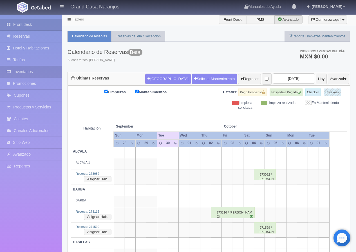
click at [30, 72] on link "Inventarios" at bounding box center [31, 72] width 62 height 12
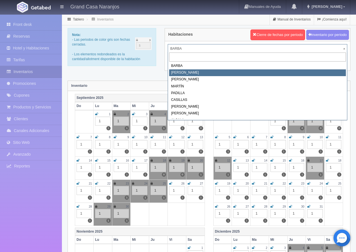
select select "2060"
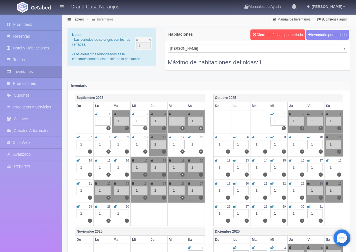
click at [272, 113] on icon at bounding box center [271, 113] width 3 height 3
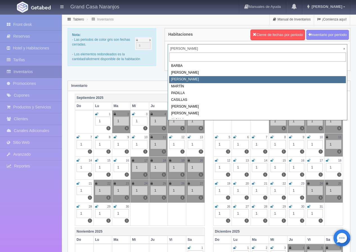
select select "2062"
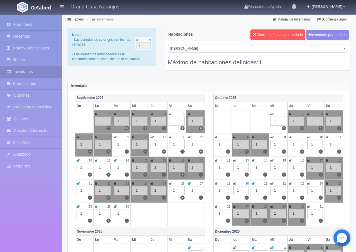
click at [273, 114] on div "1" at bounding box center [277, 114] width 15 height 5
click at [271, 114] on icon at bounding box center [271, 113] width 3 height 3
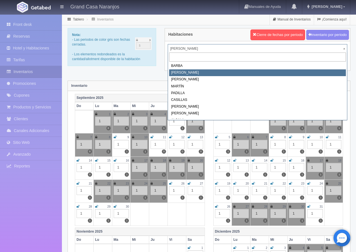
select select "2060"
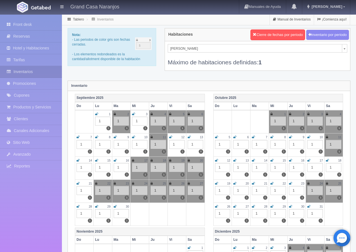
click at [290, 114] on icon at bounding box center [290, 113] width 2 height 3
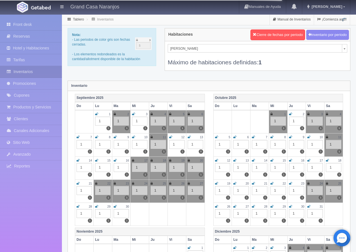
click at [309, 114] on icon at bounding box center [308, 113] width 2 height 3
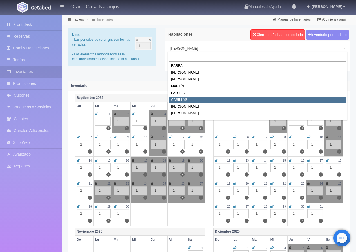
select select "2065"
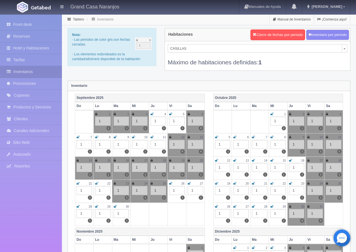
click at [290, 113] on icon at bounding box center [290, 113] width 2 height 3
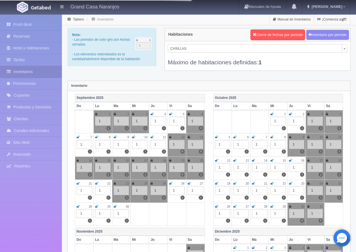
click at [308, 113] on icon at bounding box center [308, 113] width 2 height 3
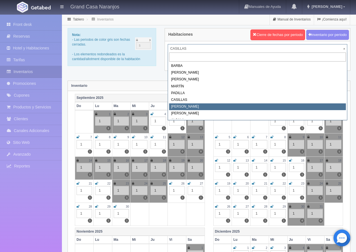
select select "2066"
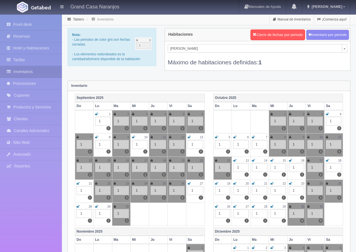
click at [291, 114] on div "2" at bounding box center [296, 114] width 15 height 5
click at [290, 114] on icon at bounding box center [290, 113] width 2 height 3
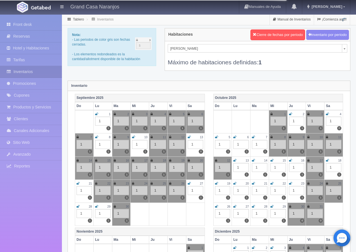
click at [309, 114] on icon at bounding box center [308, 113] width 2 height 3
